Goal: Find specific page/section: Find specific page/section

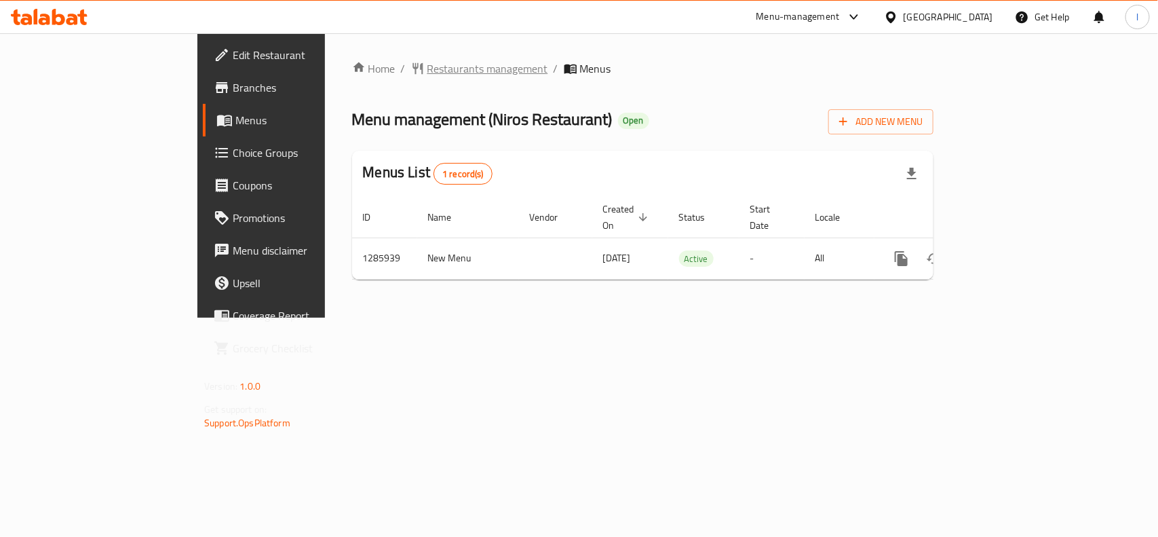
click at [427, 73] on span "Restaurants management" at bounding box center [487, 68] width 121 height 16
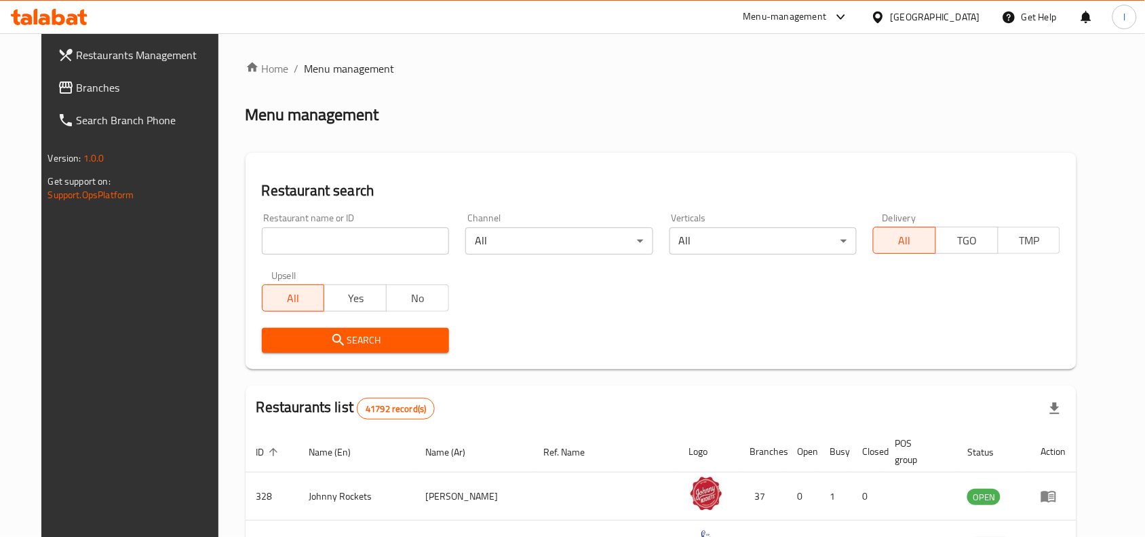
click at [297, 233] on input "search" at bounding box center [355, 240] width 187 height 27
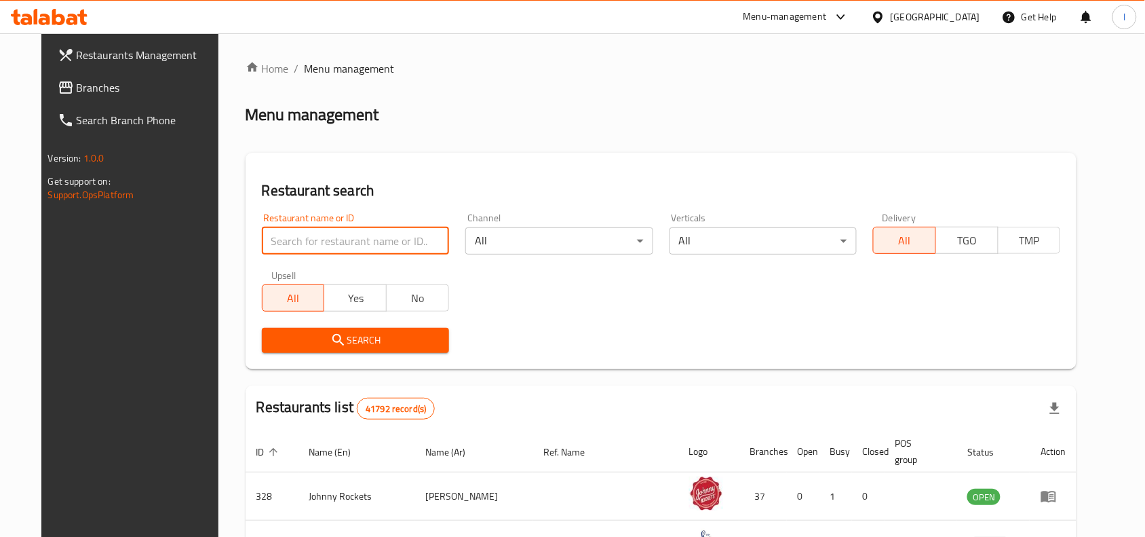
paste input "696129"
type input "696129"
click button "Search" at bounding box center [355, 340] width 187 height 25
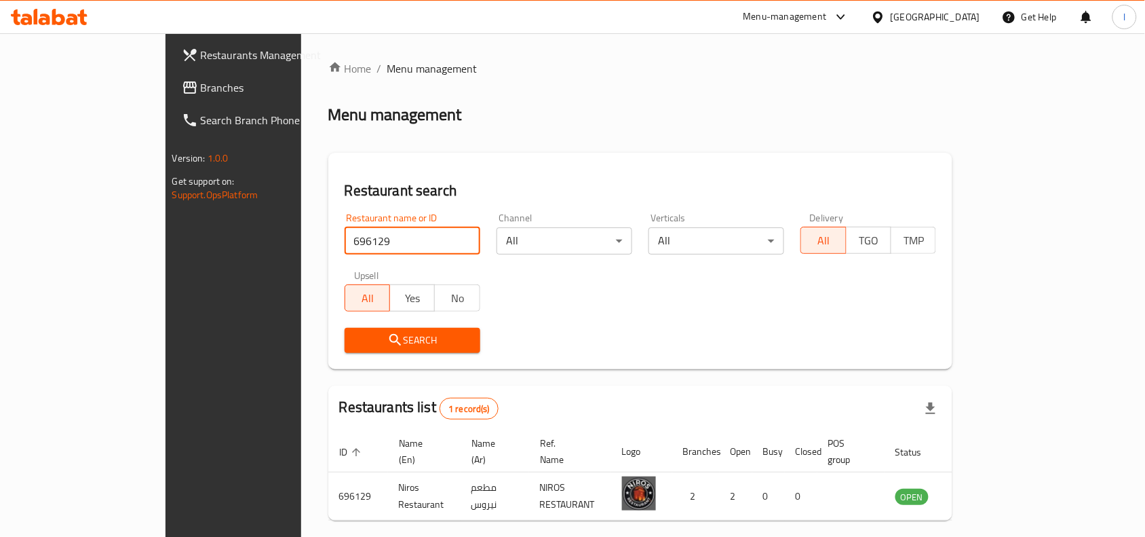
click at [201, 93] on span "Branches" at bounding box center [273, 87] width 145 height 16
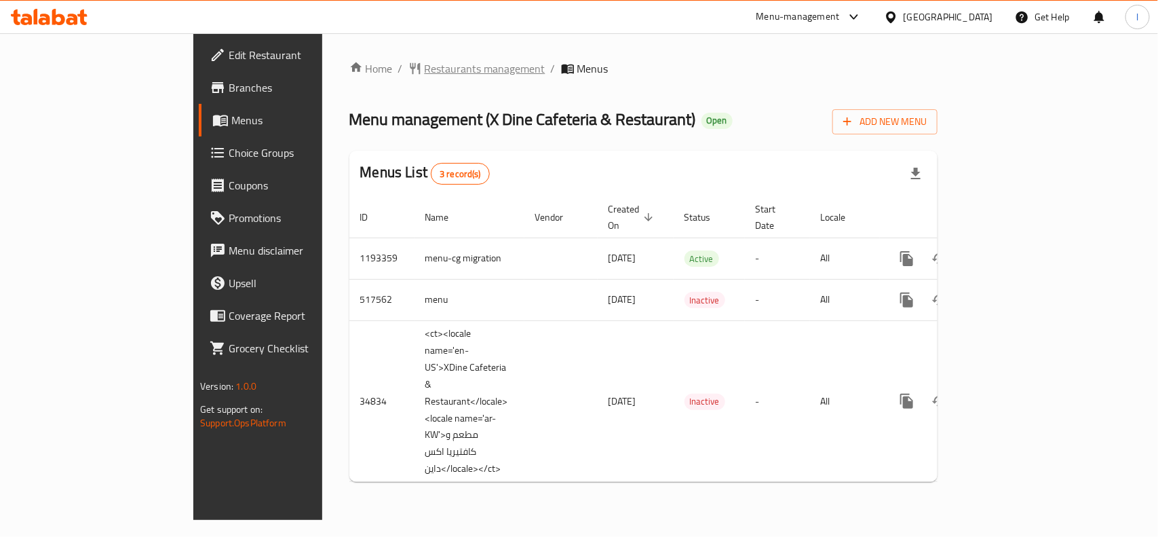
click at [425, 75] on span "Restaurants management" at bounding box center [485, 68] width 121 height 16
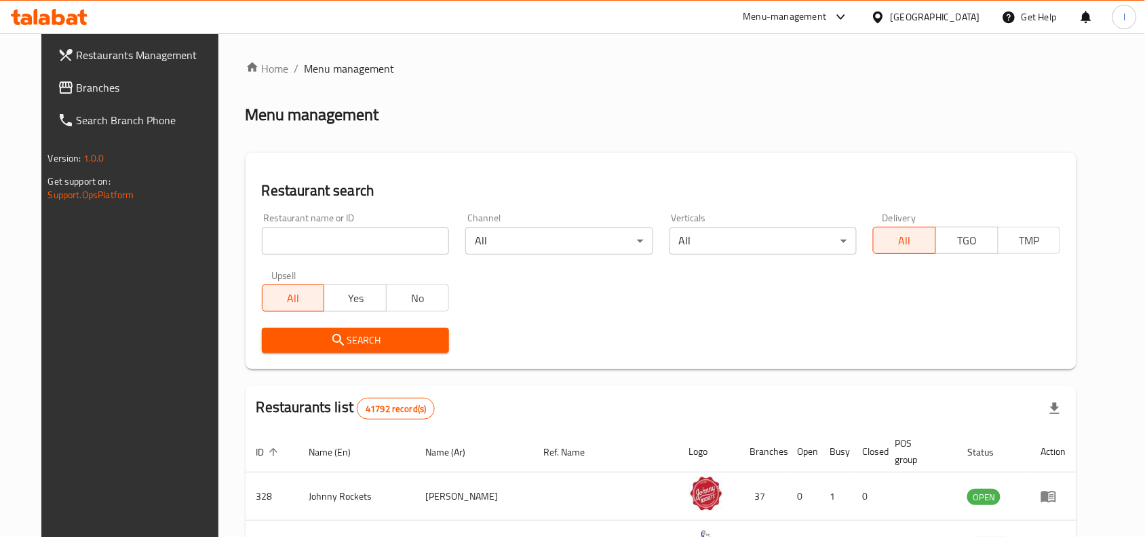
click at [329, 233] on input "search" at bounding box center [355, 240] width 187 height 27
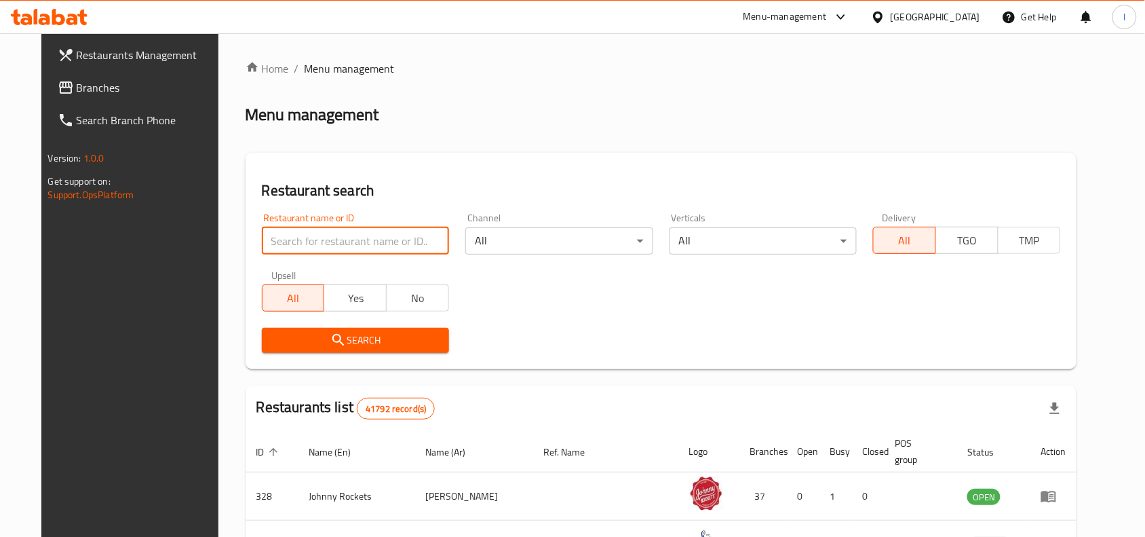
paste input "17869"
type input "17869"
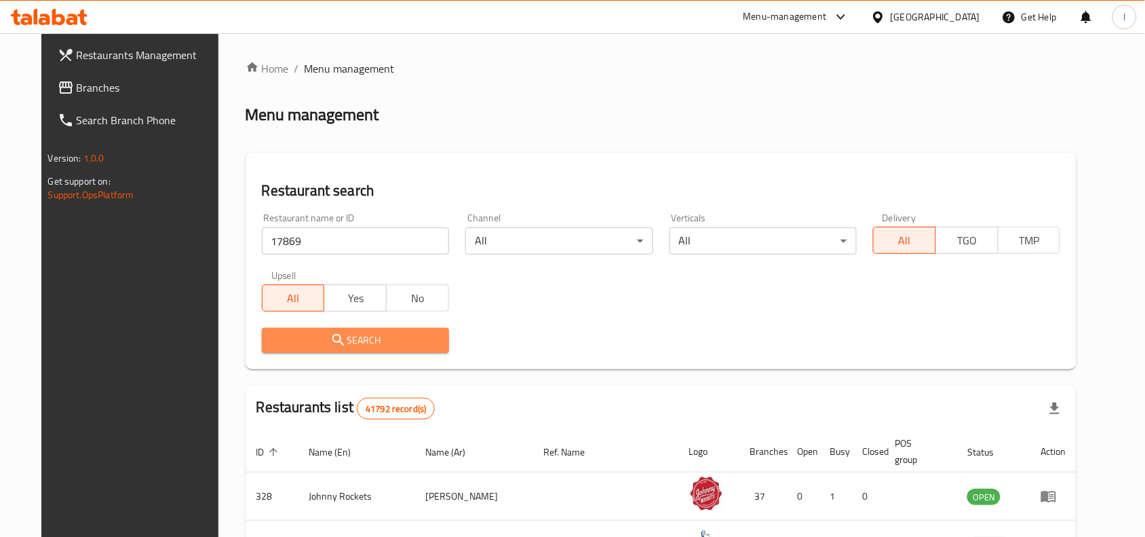
click at [364, 330] on button "Search" at bounding box center [355, 340] width 187 height 25
click at [364, 330] on div at bounding box center [572, 268] width 1145 height 537
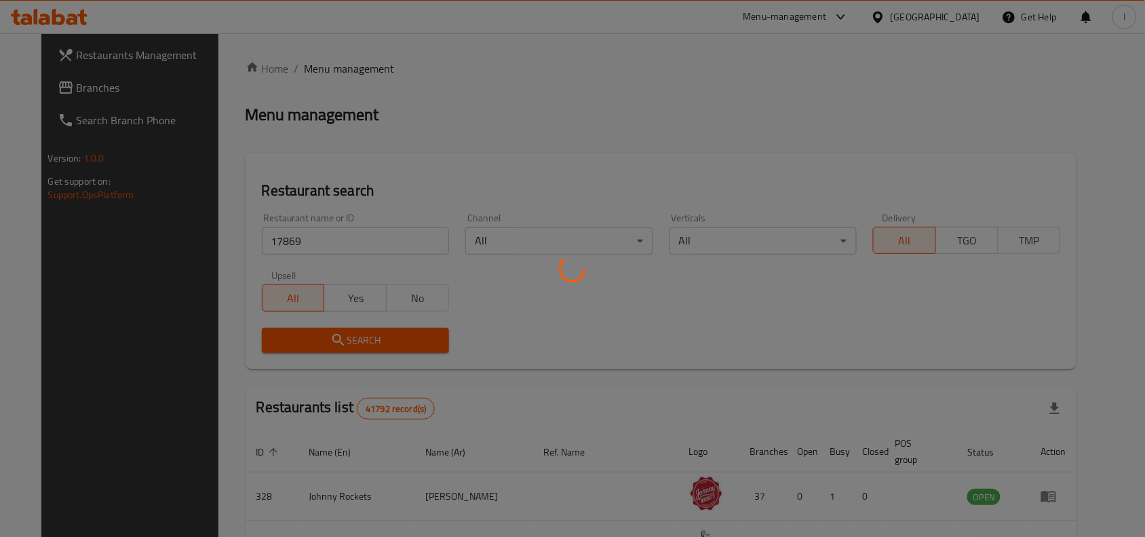
click at [509, 314] on div at bounding box center [572, 268] width 1145 height 537
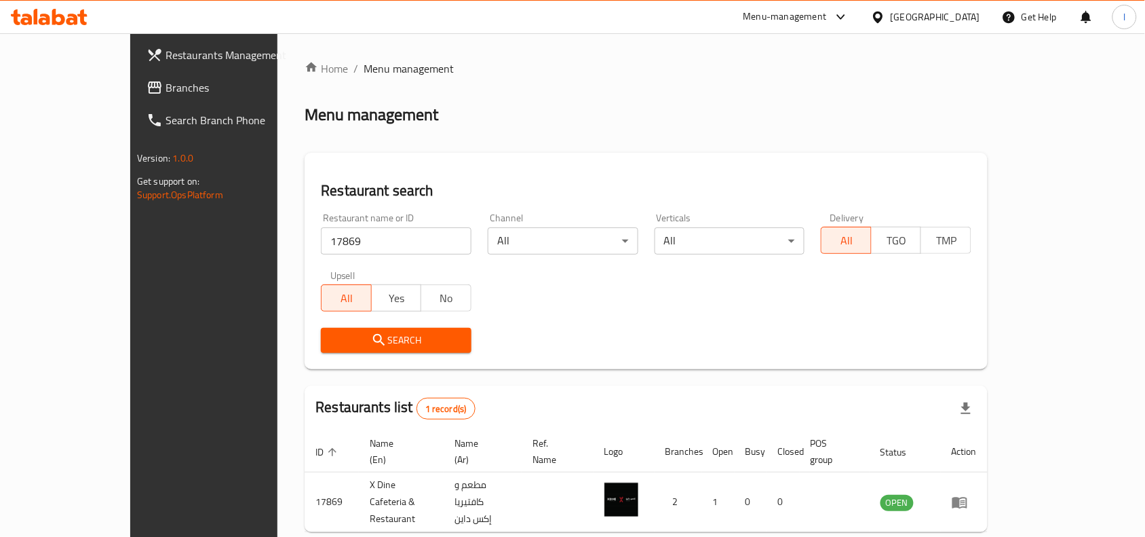
click at [166, 92] on span "Branches" at bounding box center [238, 87] width 145 height 16
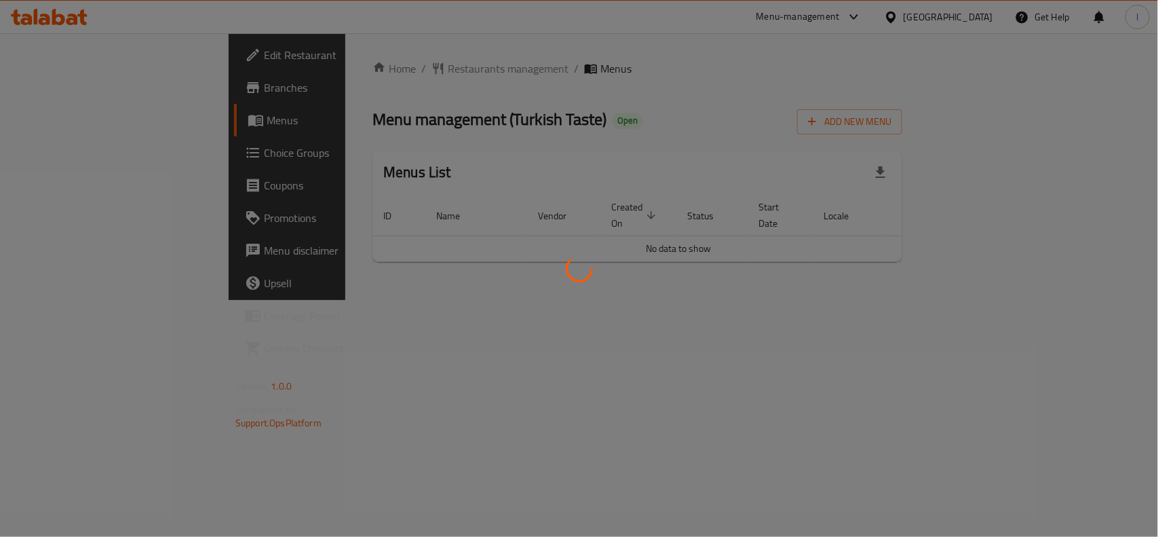
click at [423, 97] on div at bounding box center [579, 268] width 1158 height 537
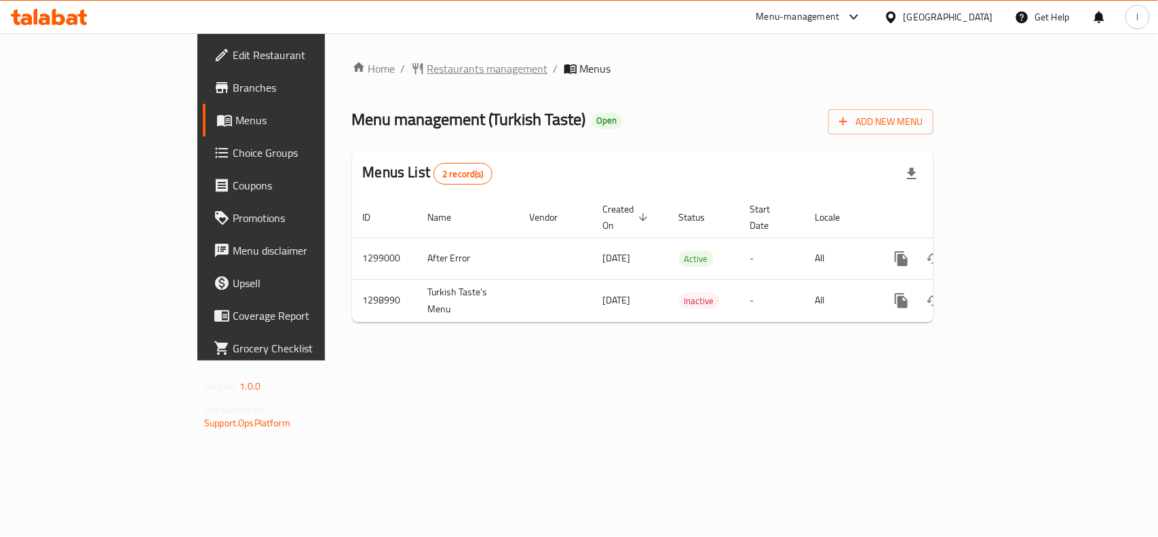
click at [427, 63] on span "Restaurants management" at bounding box center [487, 68] width 121 height 16
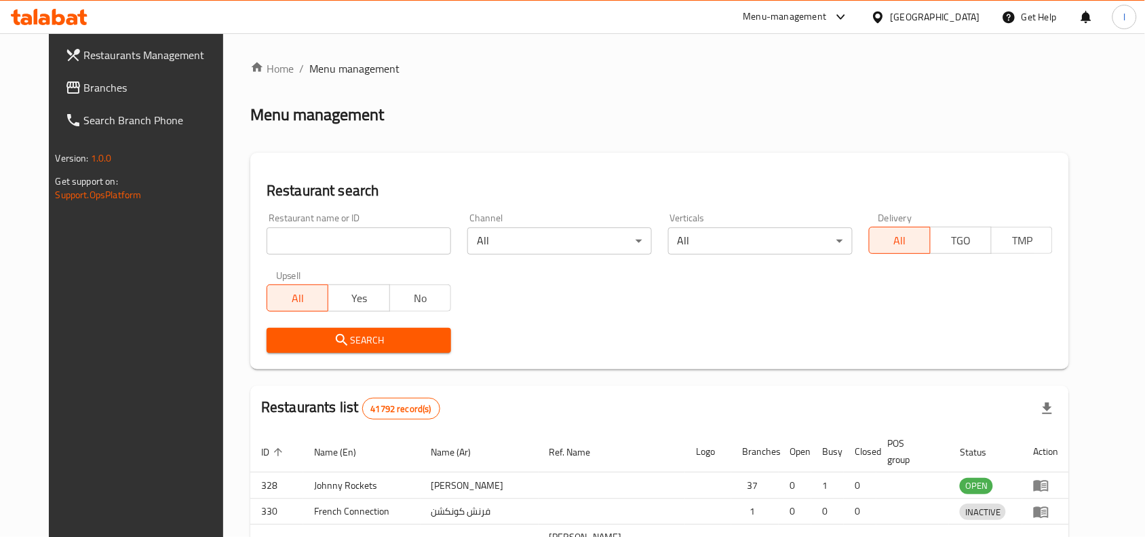
click at [297, 234] on div at bounding box center [572, 268] width 1145 height 537
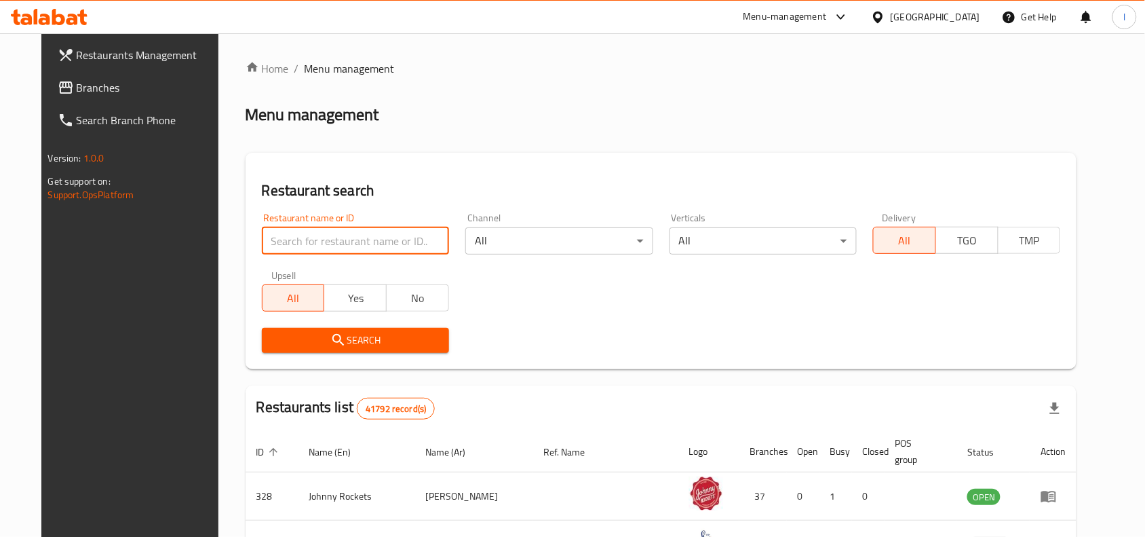
click at [297, 234] on input "search" at bounding box center [355, 240] width 187 height 27
paste input "701037"
type input "701037"
click button "Search" at bounding box center [355, 340] width 187 height 25
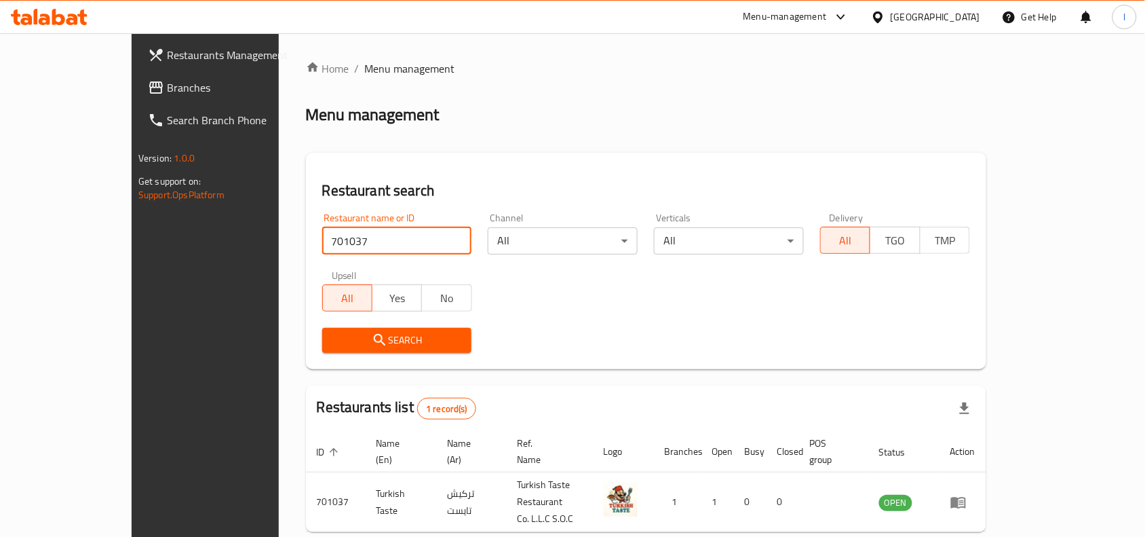
click at [167, 83] on span "Branches" at bounding box center [239, 87] width 145 height 16
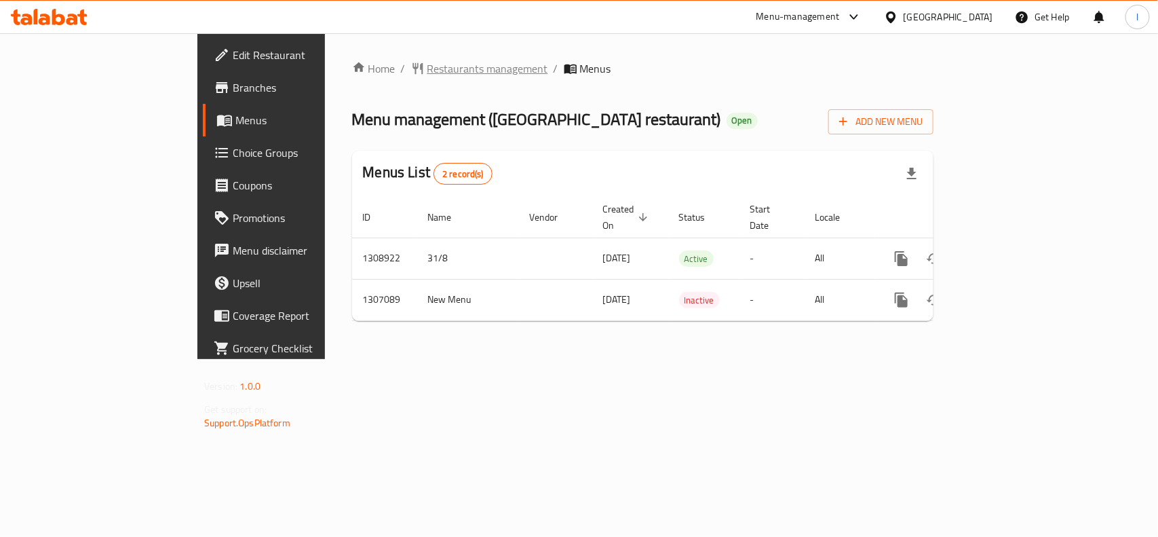
click at [427, 69] on span "Restaurants management" at bounding box center [487, 68] width 121 height 16
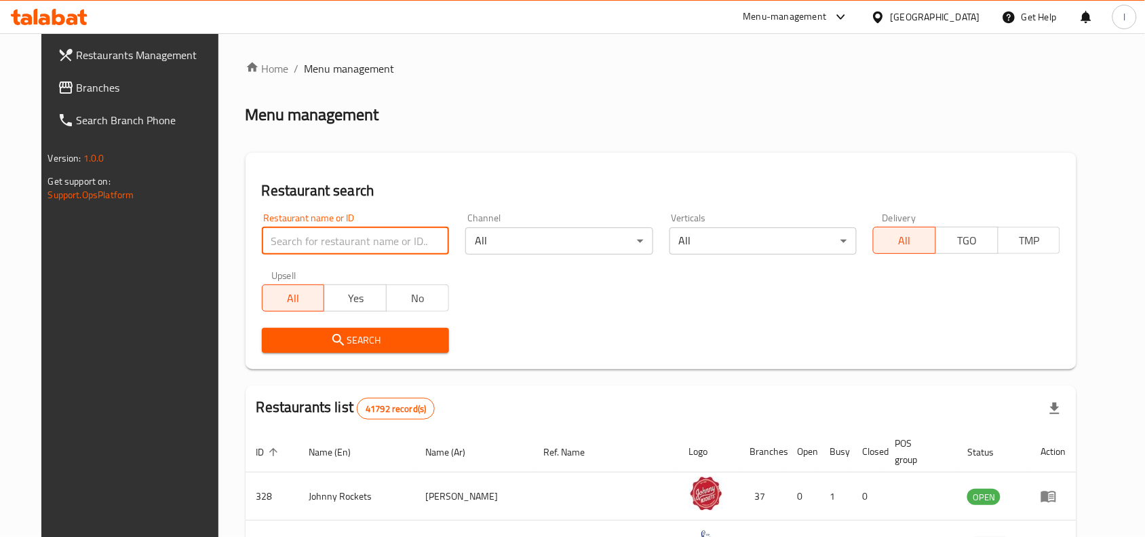
click at [326, 235] on input "search" at bounding box center [355, 240] width 187 height 27
paste input "704008"
type input "704008"
click button "Search" at bounding box center [355, 340] width 187 height 25
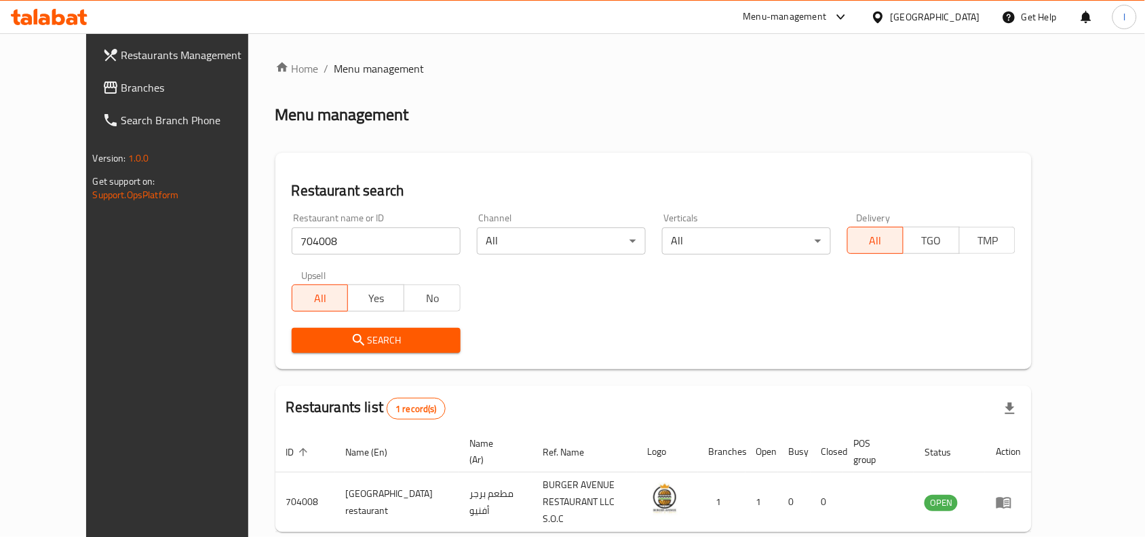
click at [124, 87] on span "Branches" at bounding box center [193, 87] width 145 height 16
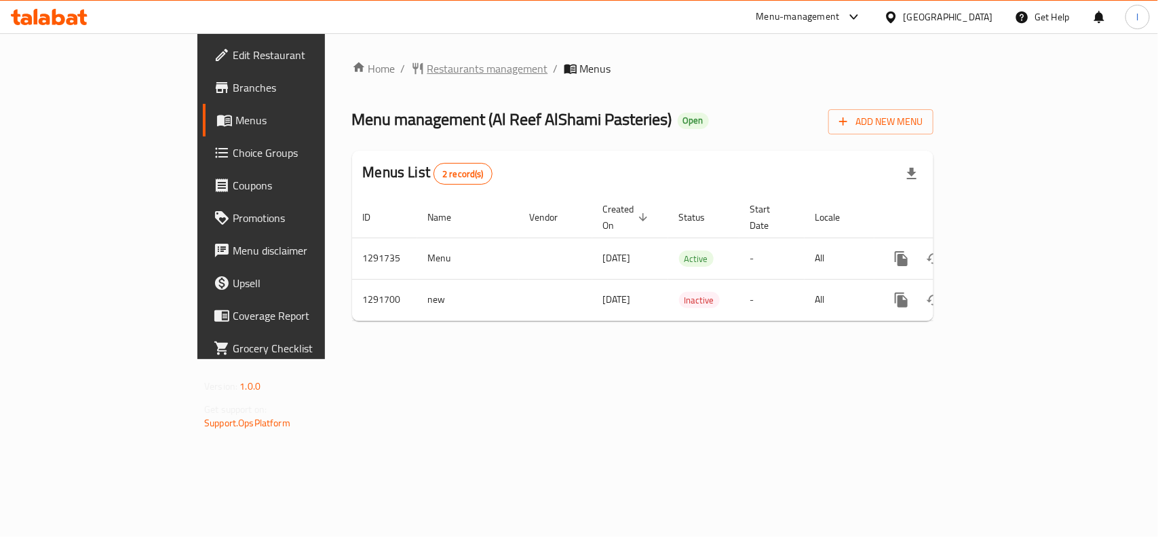
click at [427, 76] on span "Restaurants management" at bounding box center [487, 68] width 121 height 16
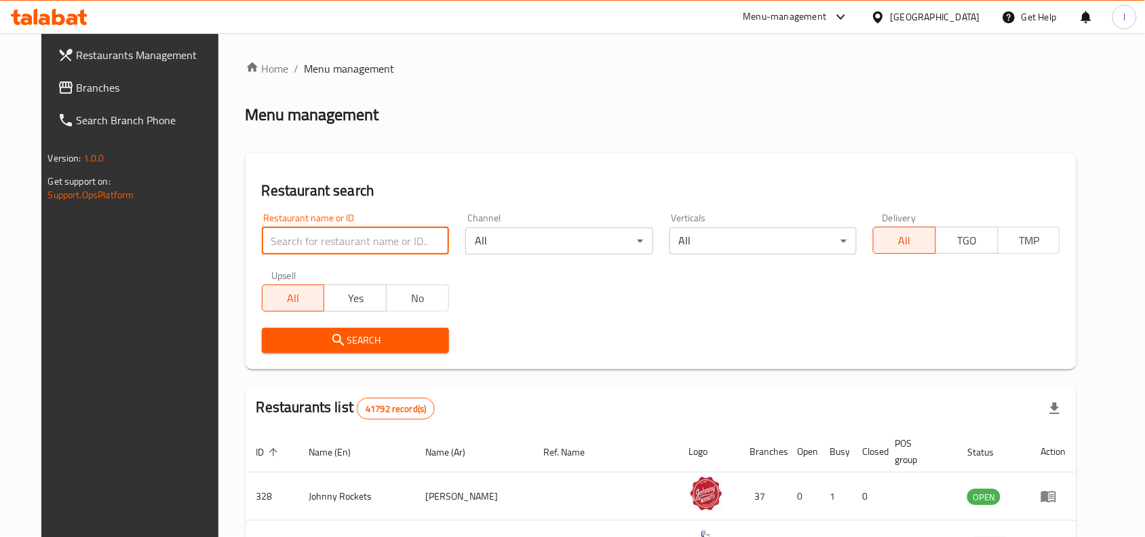
click at [338, 236] on input "search" at bounding box center [355, 240] width 187 height 27
paste input "698826"
type input "698826"
click button "Search" at bounding box center [355, 340] width 187 height 25
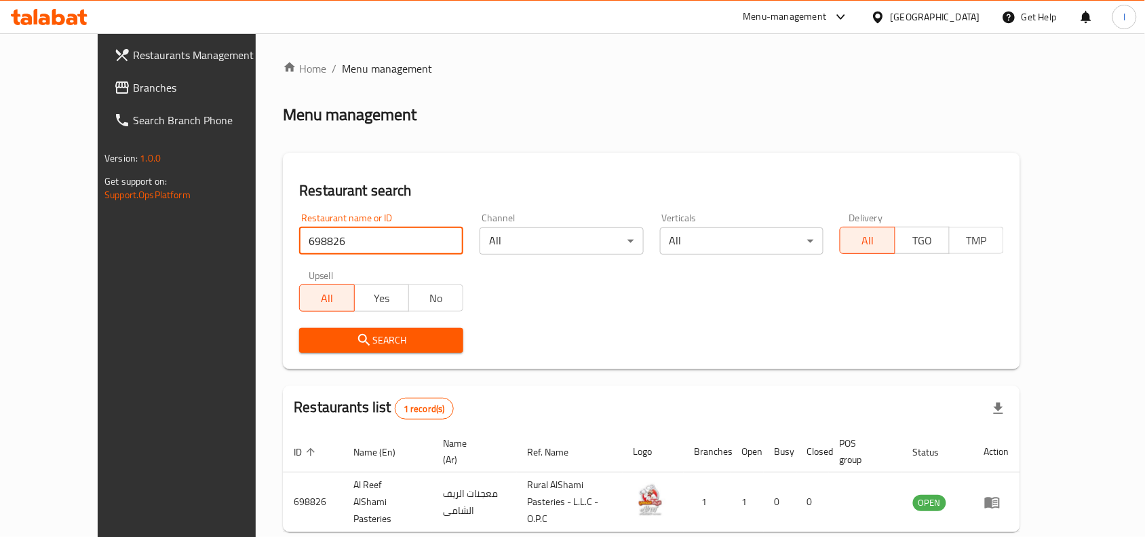
click at [122, 73] on link "Branches" at bounding box center [196, 87] width 186 height 33
